Goal: Task Accomplishment & Management: Manage account settings

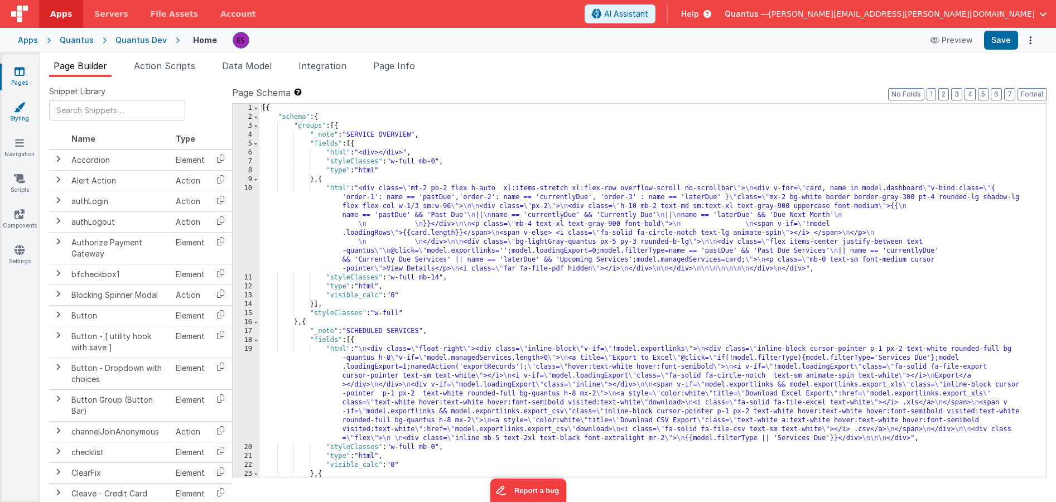
click at [14, 108] on icon at bounding box center [19, 107] width 11 height 11
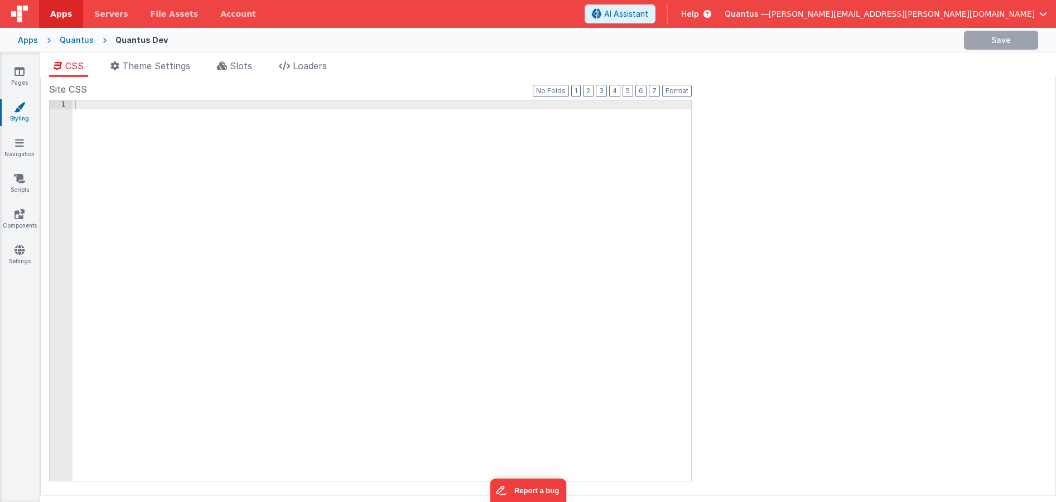
click at [27, 43] on div "Apps" at bounding box center [28, 40] width 20 height 11
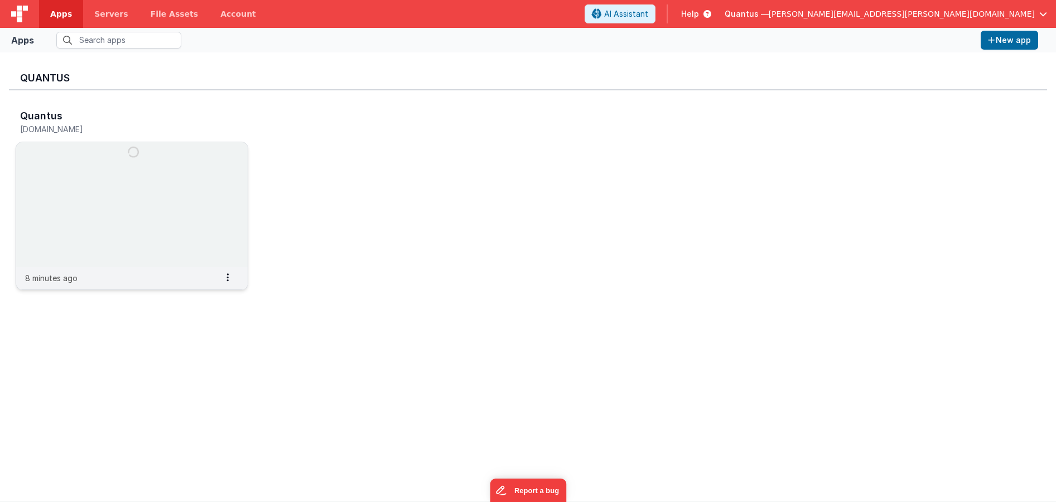
click at [185, 177] on img at bounding box center [132, 204] width 232 height 125
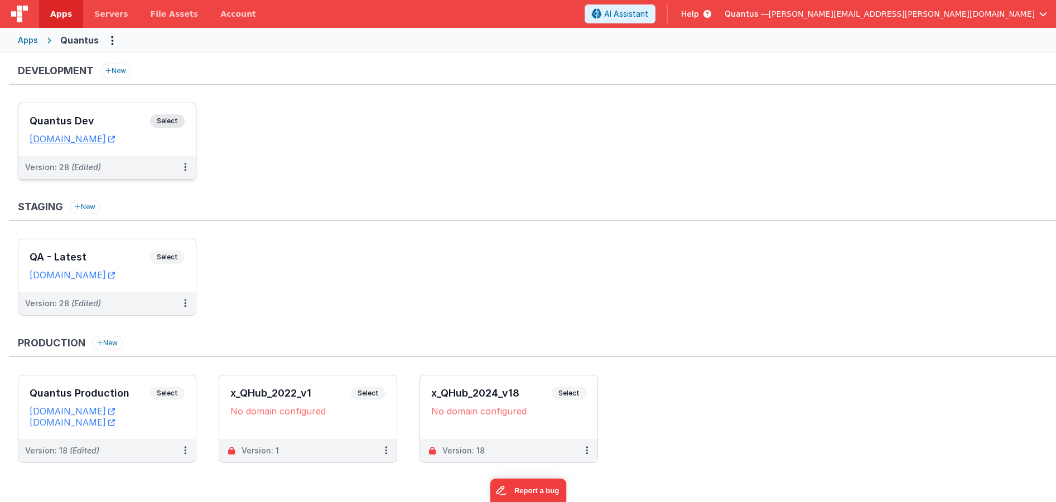
click at [112, 113] on div "Quantus Dev Select URLs [DOMAIN_NAME]" at bounding box center [106, 129] width 177 height 52
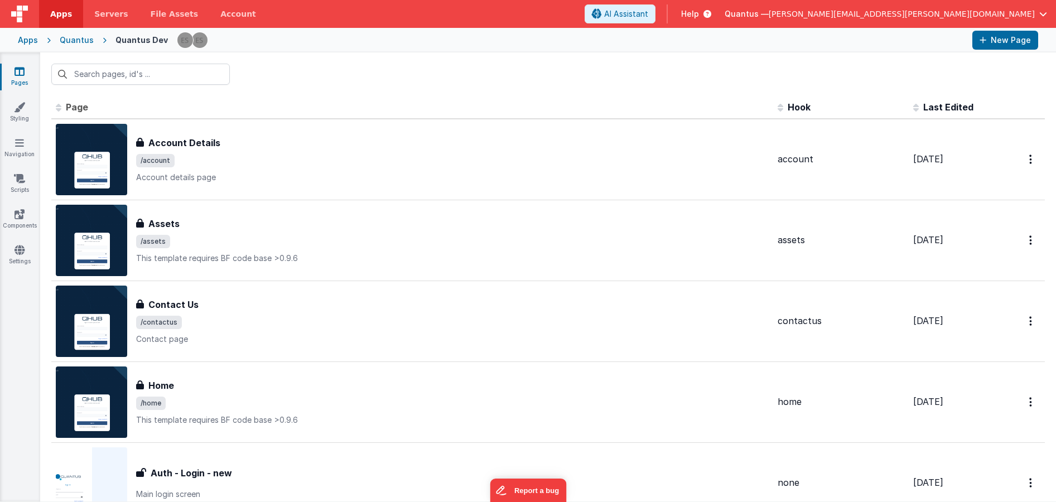
click at [1040, 13] on span "button" at bounding box center [1043, 14] width 8 height 8
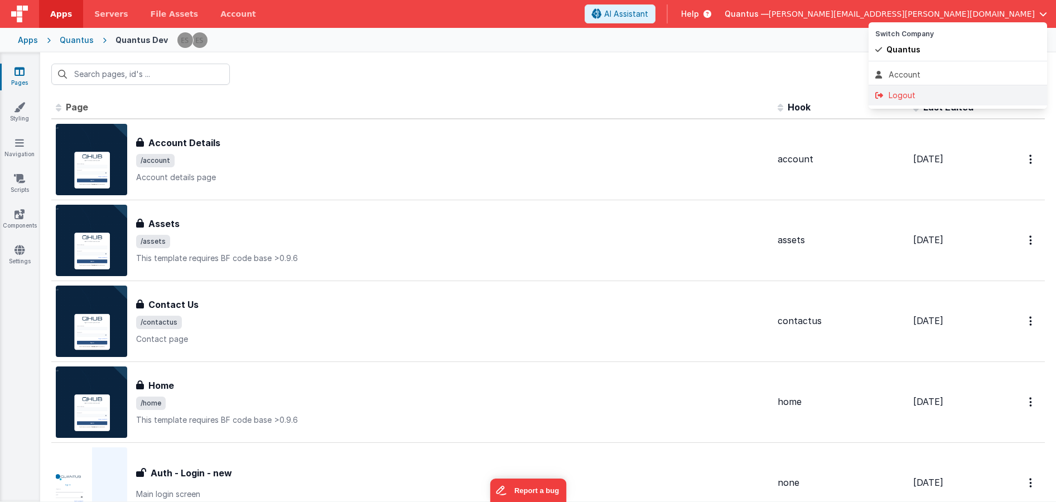
click at [909, 99] on div "Logout" at bounding box center [957, 95] width 165 height 11
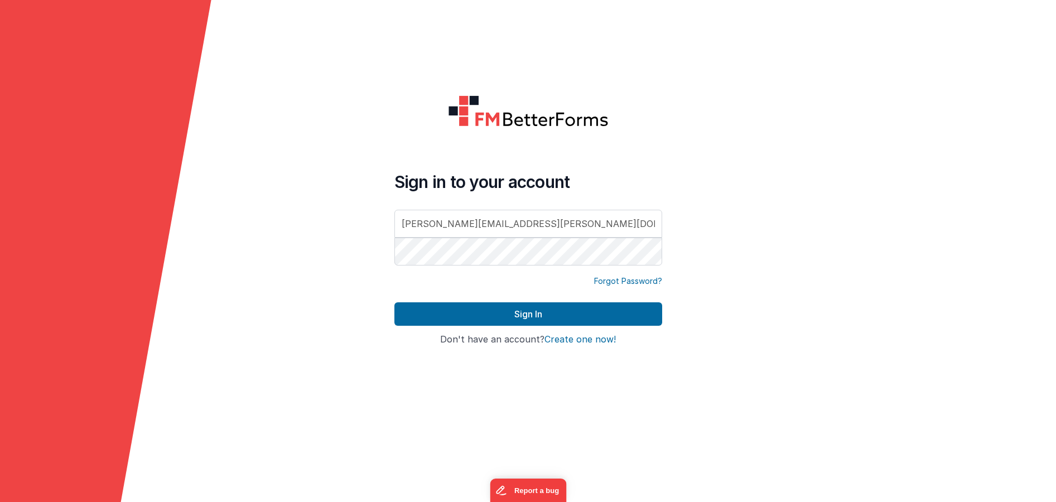
click at [731, 119] on form "Sign in to your account [PERSON_NAME][EMAIL_ADDRESS][PERSON_NAME][DOMAIN_NAME] …" at bounding box center [528, 251] width 1056 height 502
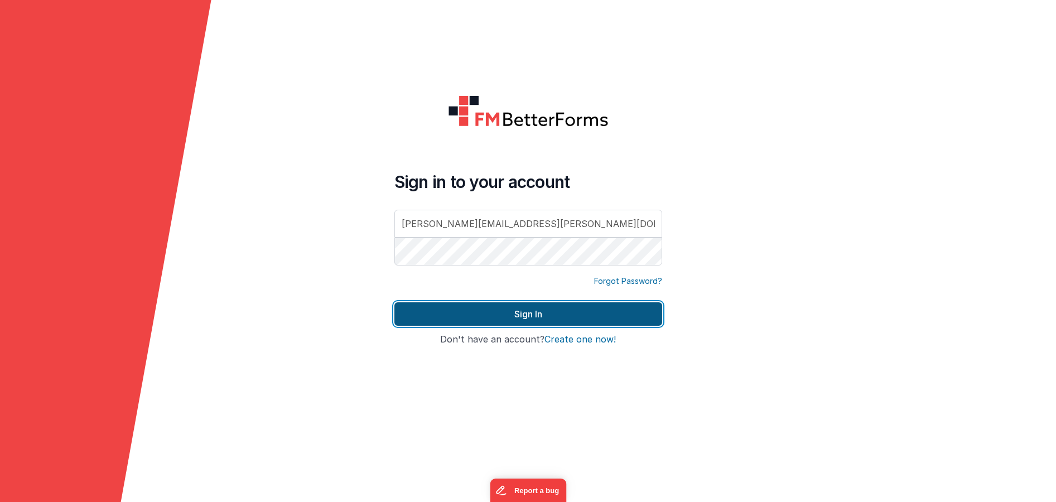
click at [522, 317] on button "Sign In" at bounding box center [528, 313] width 268 height 23
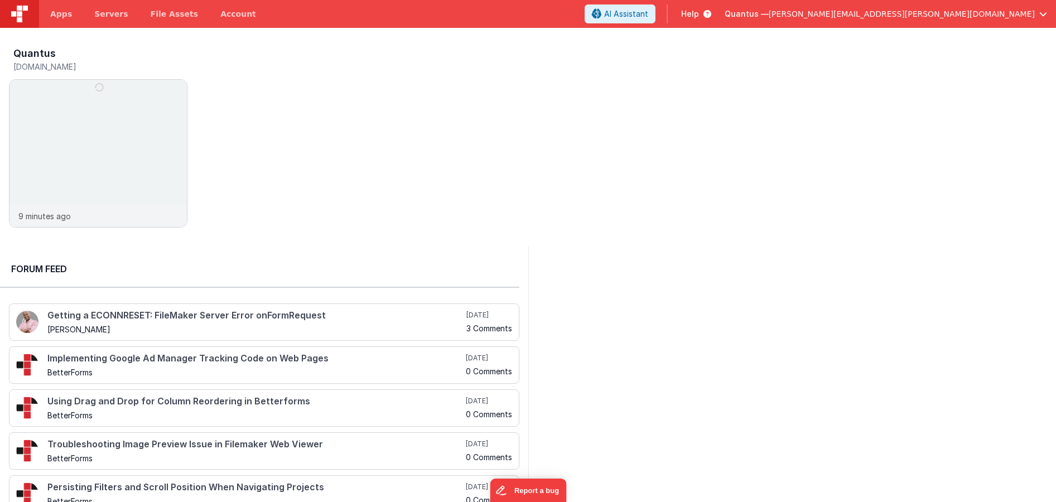
click at [384, 151] on div "Quantus [DOMAIN_NAME] 9 minutes ago" at bounding box center [532, 141] width 1047 height 194
click at [112, 115] on img at bounding box center [97, 168] width 177 height 177
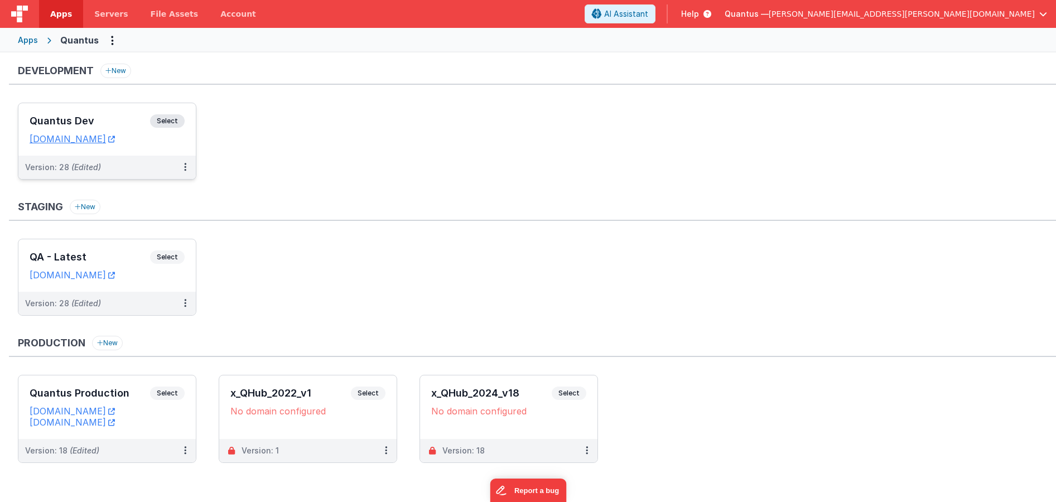
click at [107, 114] on div "Quantus Dev Select" at bounding box center [107, 123] width 155 height 19
